Goal: Find specific page/section: Find specific page/section

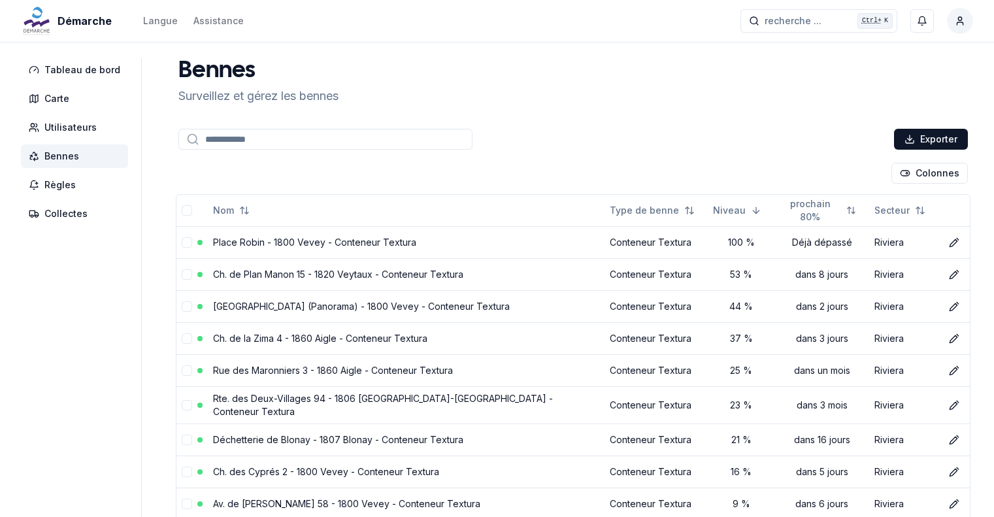
scroll to position [141, 0]
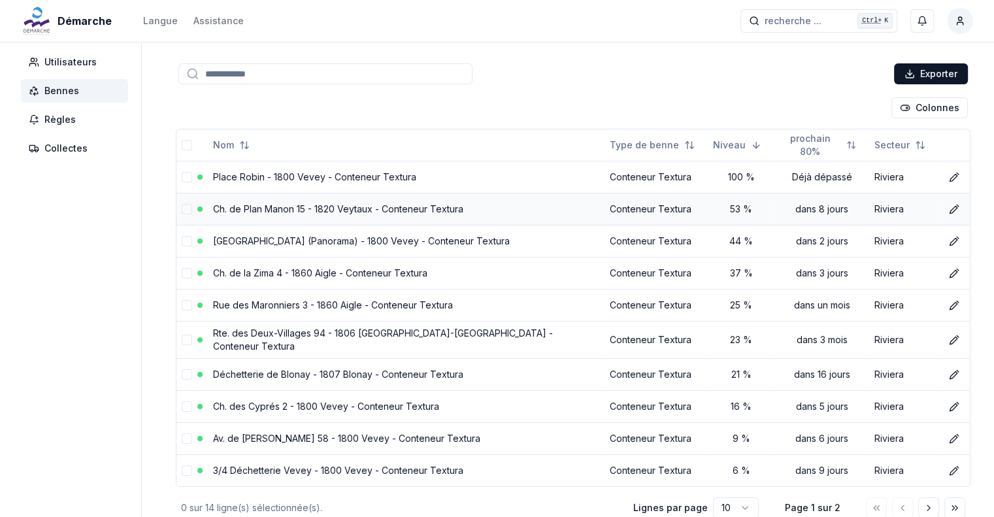
scroll to position [131, 0]
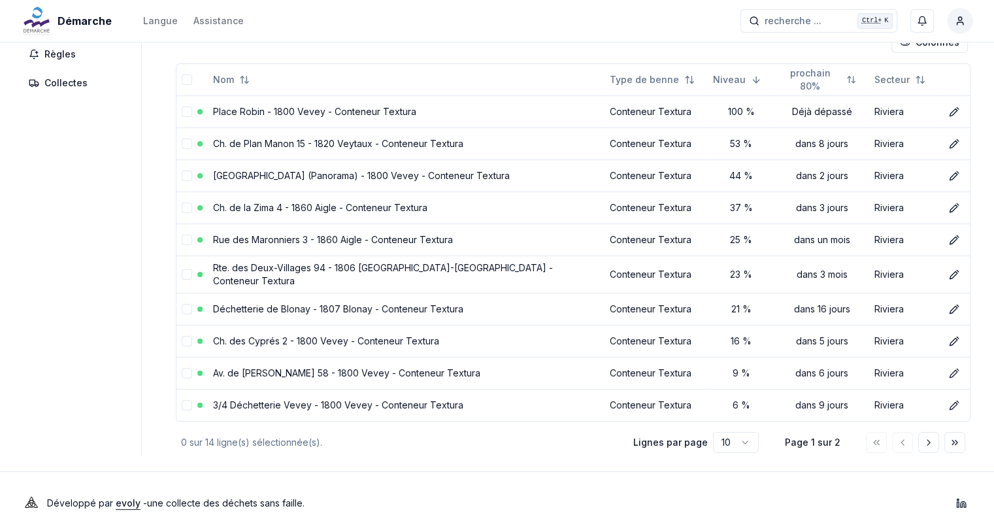
click at [932, 437] on icon "Aller à la page suivante" at bounding box center [928, 442] width 10 height 10
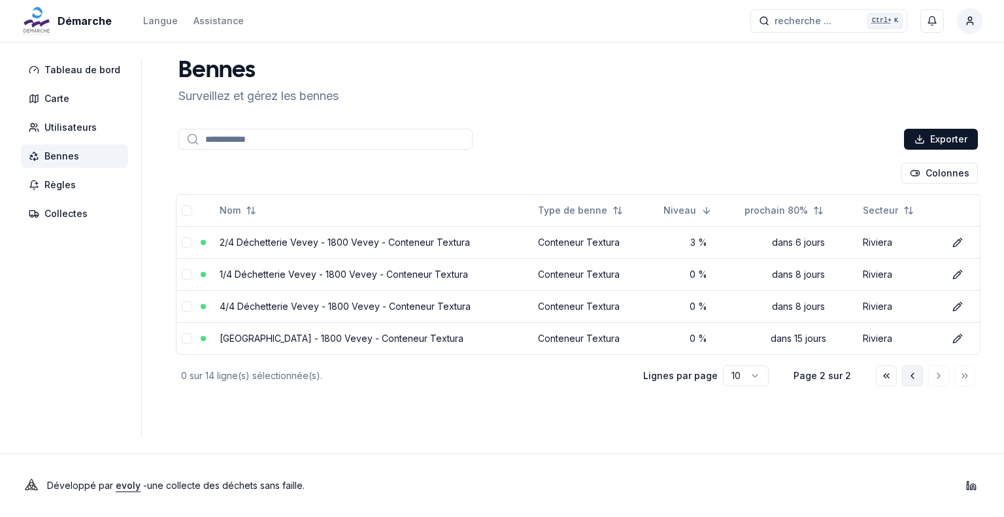
click at [912, 378] on icon "Aller à la page précédente" at bounding box center [912, 376] width 10 height 10
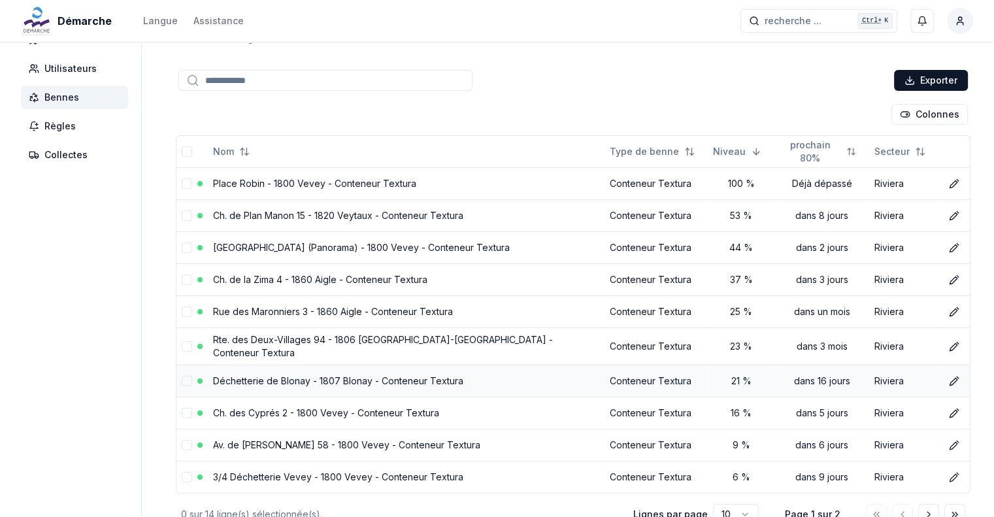
scroll to position [141, 0]
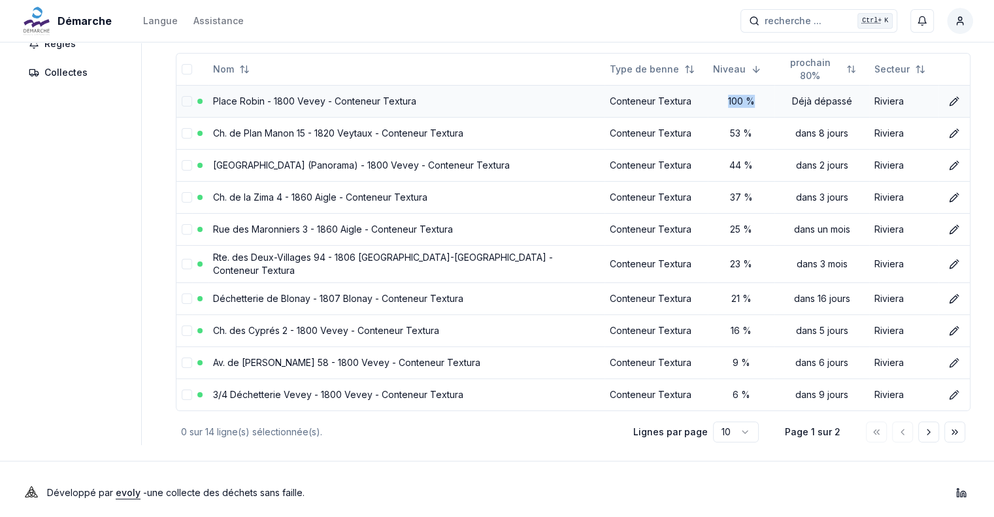
drag, startPoint x: 740, startPoint y: 100, endPoint x: 712, endPoint y: 102, distance: 28.2
click at [713, 102] on div "100 %" at bounding box center [741, 101] width 56 height 13
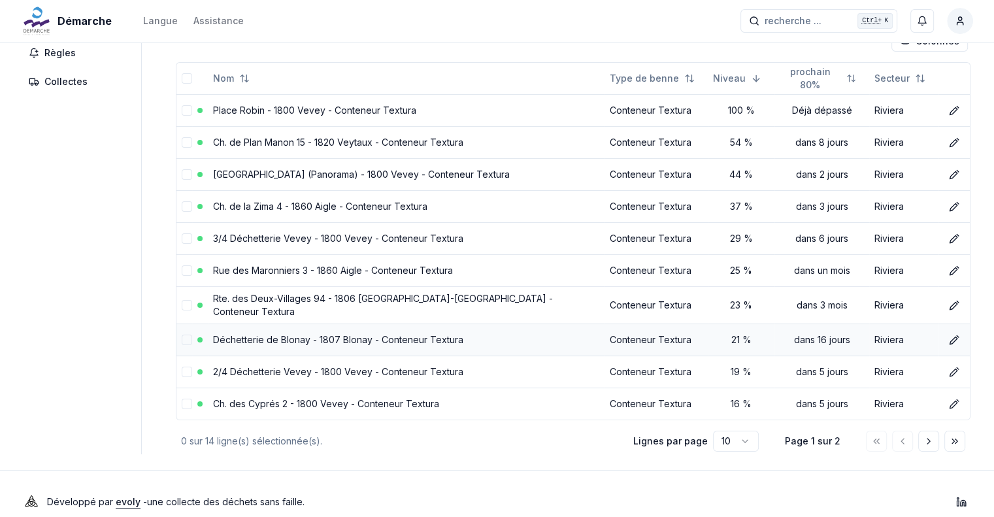
scroll to position [141, 0]
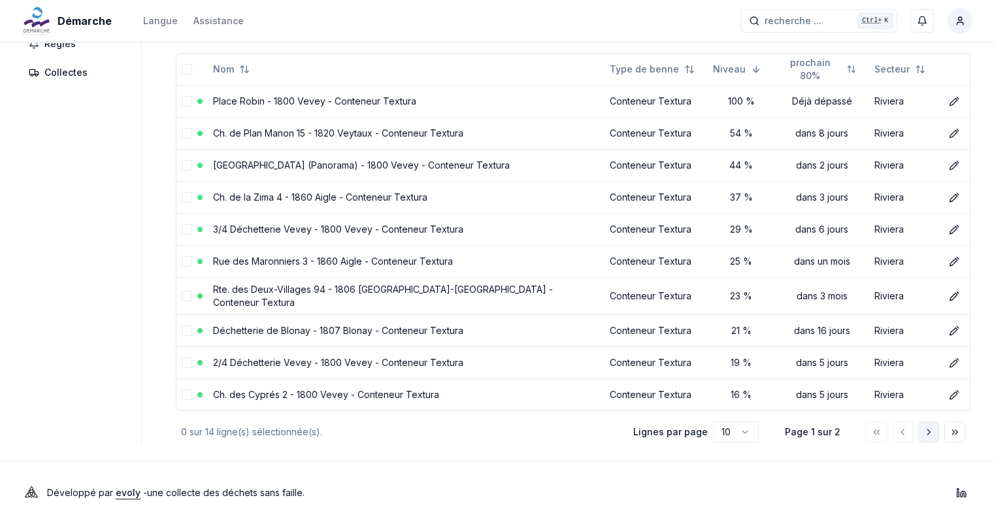
click at [936, 423] on button "Aller à la page suivante" at bounding box center [928, 431] width 21 height 21
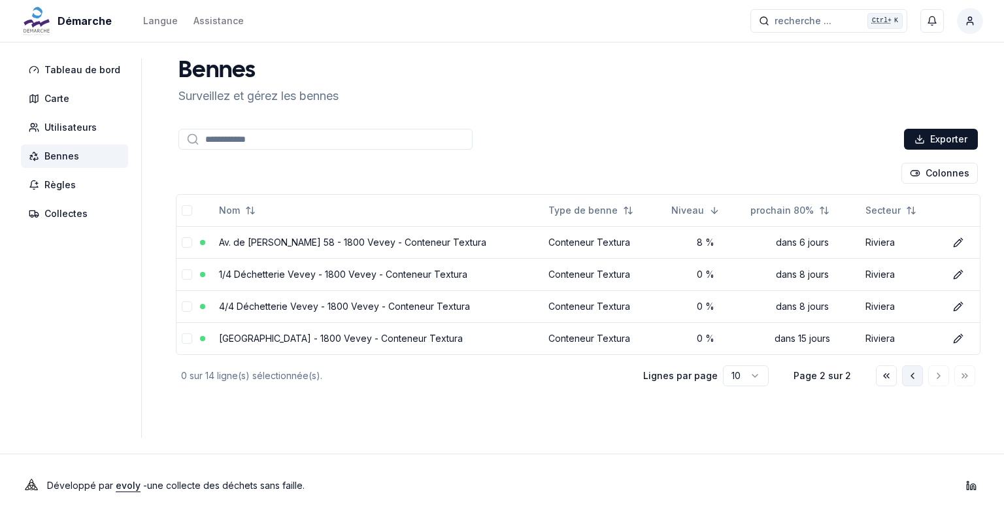
click at [912, 380] on button "Aller à la page précédente" at bounding box center [912, 375] width 21 height 21
